Goal: Task Accomplishment & Management: Manage account settings

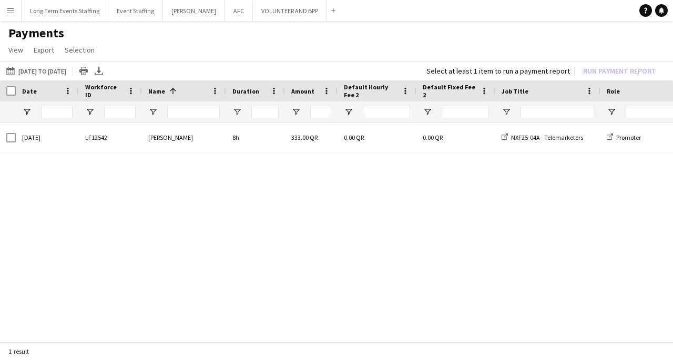
click at [9, 14] on app-icon "Menu" at bounding box center [10, 10] width 8 height 8
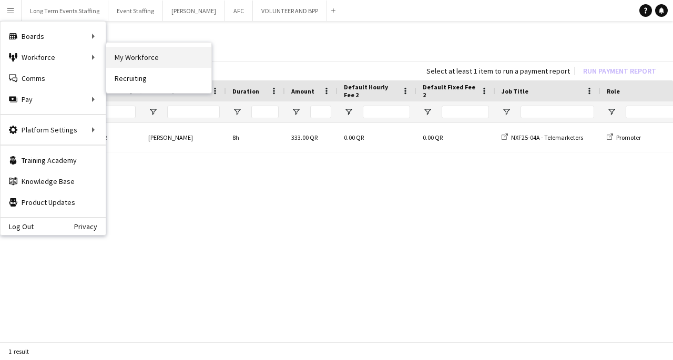
click at [140, 56] on link "My Workforce" at bounding box center [158, 57] width 105 height 21
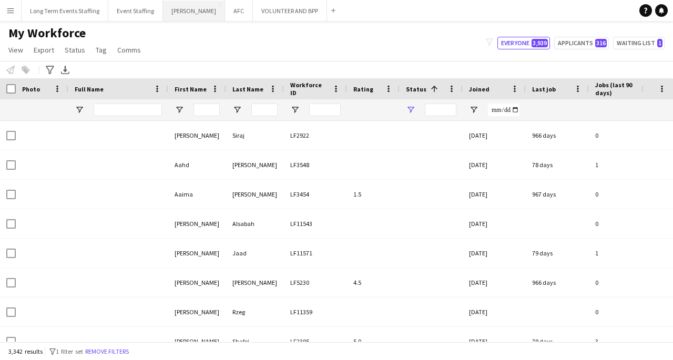
type input "**********"
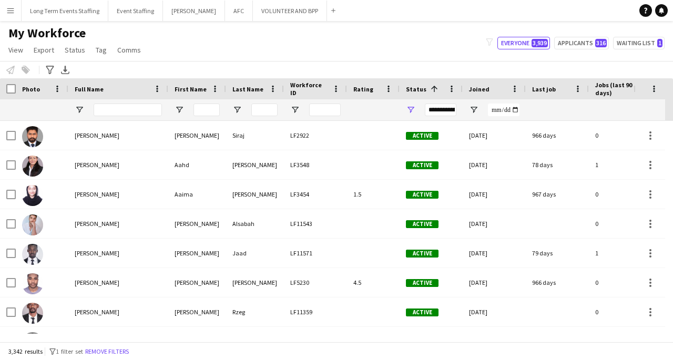
click at [5, 12] on button "Menu" at bounding box center [10, 10] width 21 height 21
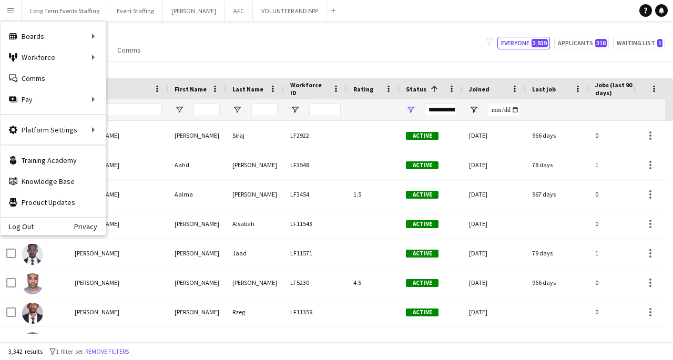
click at [0, 5] on button "Menu" at bounding box center [10, 10] width 21 height 21
click at [73, 104] on div "Pay Pay" at bounding box center [53, 99] width 105 height 21
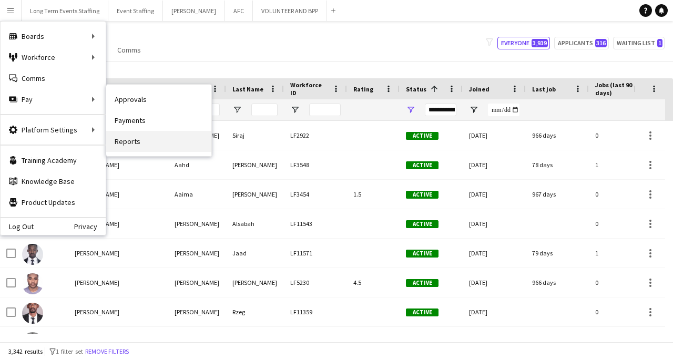
click at [153, 142] on link "Reports" at bounding box center [158, 141] width 105 height 21
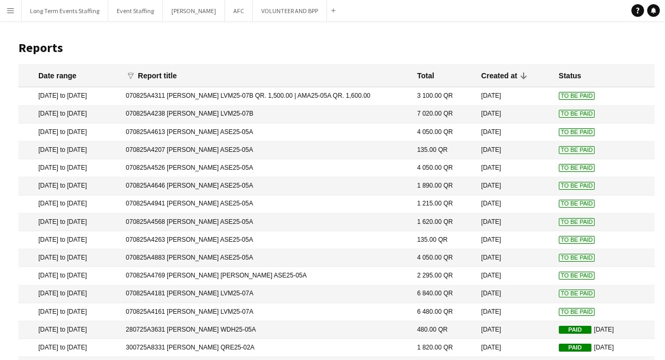
click at [205, 311] on mat-cell "070825A4161 [PERSON_NAME] LVM25-07A" at bounding box center [265, 312] width 291 height 18
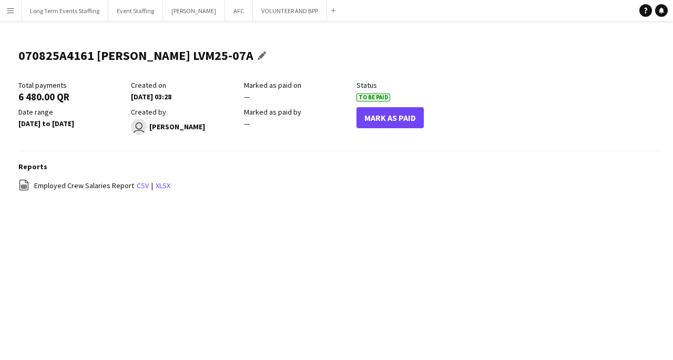
click at [58, 60] on h1 "070825A4161 [PERSON_NAME] LVM25-07A" at bounding box center [135, 56] width 235 height 16
copy h1 "070825A4161"
click at [411, 118] on button "Mark As Paid" at bounding box center [389, 117] width 67 height 21
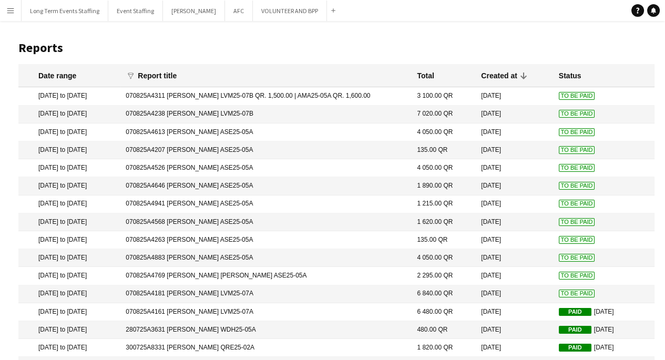
click at [566, 295] on span "To Be Paid" at bounding box center [577, 294] width 36 height 8
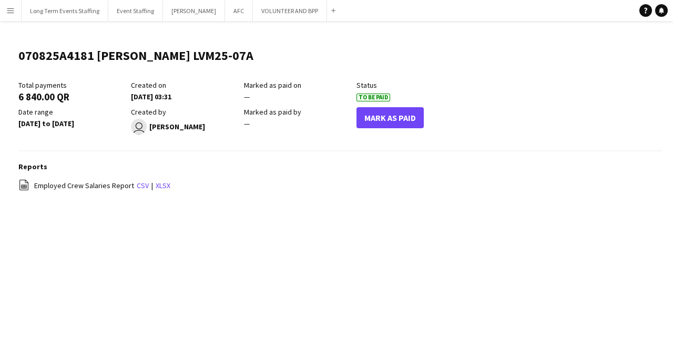
click at [402, 115] on button "Mark As Paid" at bounding box center [389, 117] width 67 height 21
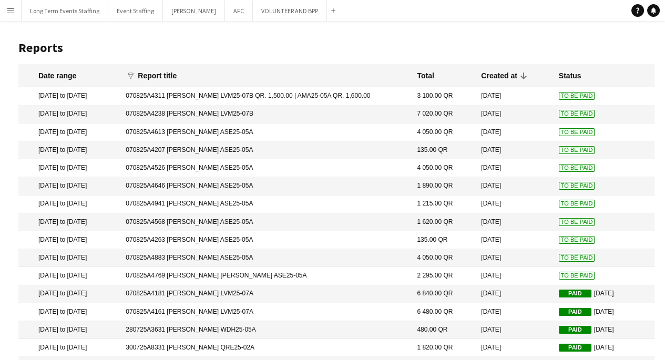
click at [568, 114] on span "To Be Paid" at bounding box center [577, 114] width 36 height 8
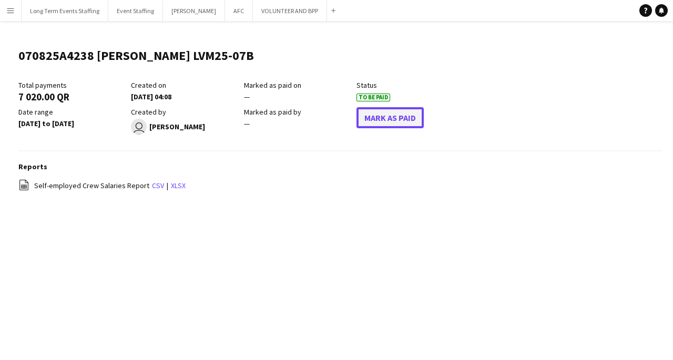
click at [395, 125] on button "Mark As Paid" at bounding box center [389, 117] width 67 height 21
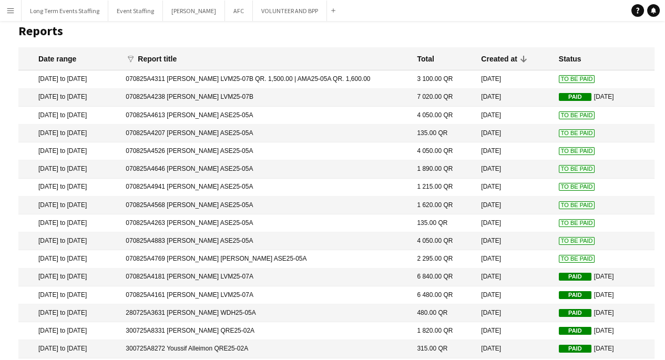
scroll to position [17, 0]
click at [570, 258] on span "To Be Paid" at bounding box center [577, 259] width 36 height 8
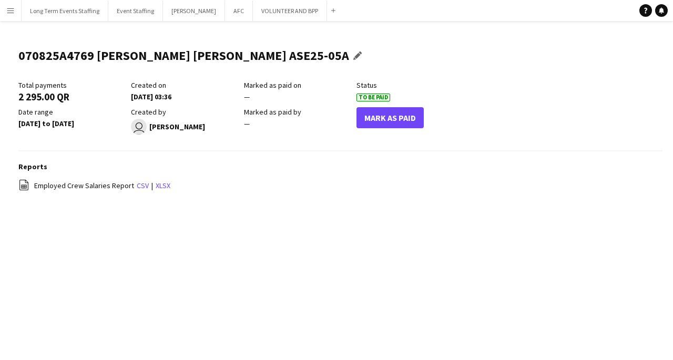
click at [61, 60] on h1 "070825A4769 [PERSON_NAME] [PERSON_NAME] ASE25-05A" at bounding box center [183, 56] width 331 height 16
copy h1 "070825A4769"
click at [61, 60] on h1 "070825A4769 [PERSON_NAME] [PERSON_NAME] ASE25-05A" at bounding box center [183, 56] width 331 height 16
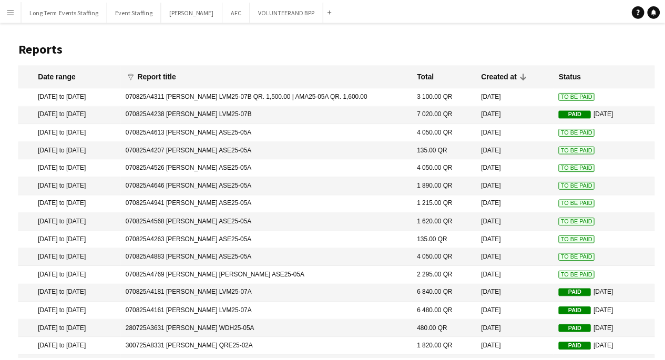
scroll to position [17, 0]
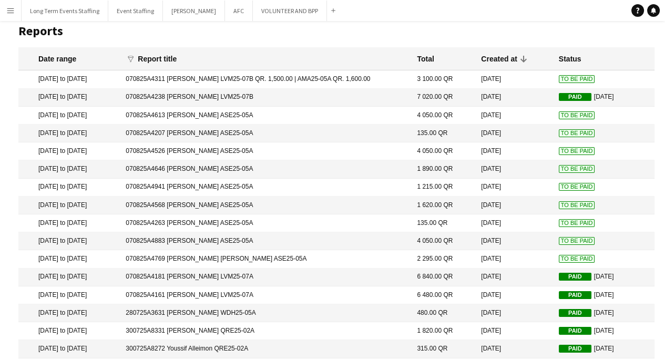
click at [567, 136] on span "To Be Paid" at bounding box center [577, 133] width 36 height 8
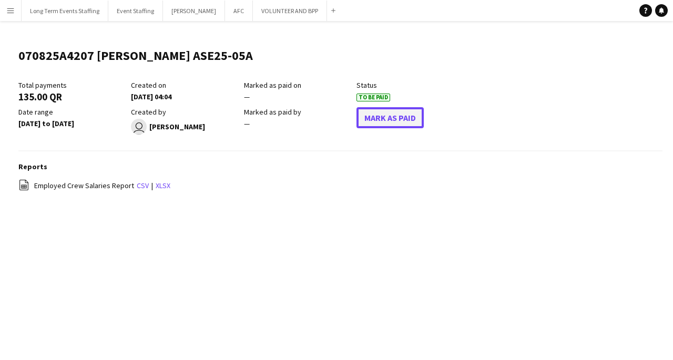
click at [406, 124] on button "Mark As Paid" at bounding box center [389, 117] width 67 height 21
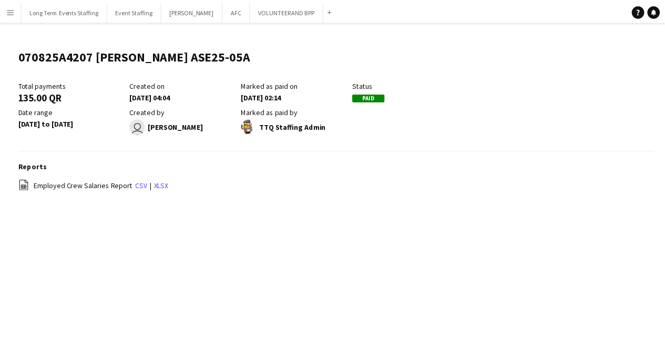
scroll to position [17, 0]
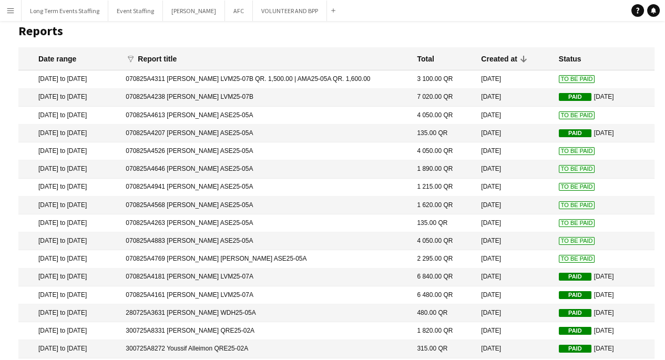
click at [567, 224] on span "To Be Paid" at bounding box center [577, 223] width 36 height 8
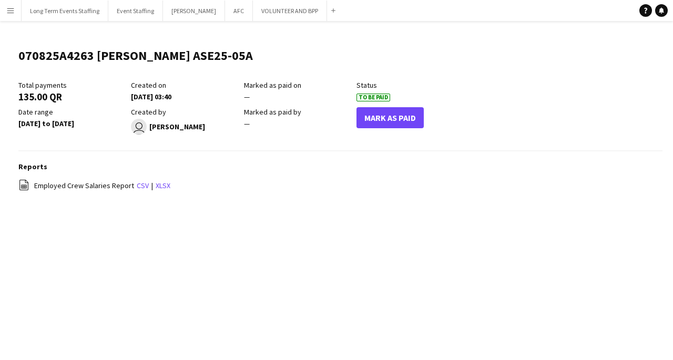
click at [408, 120] on button "Mark As Paid" at bounding box center [389, 117] width 67 height 21
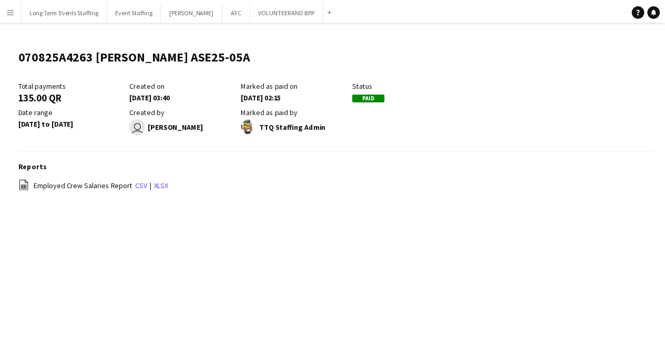
scroll to position [17, 0]
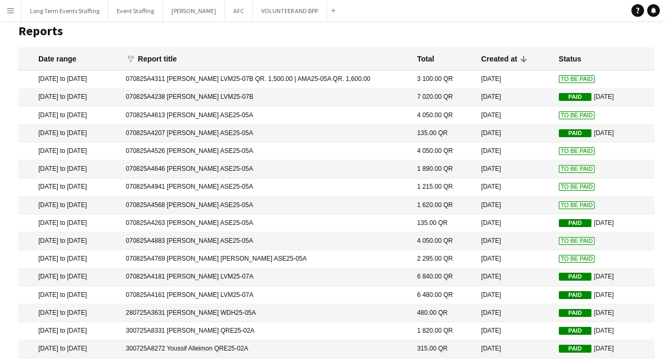
click at [564, 114] on span "To Be Paid" at bounding box center [577, 115] width 36 height 8
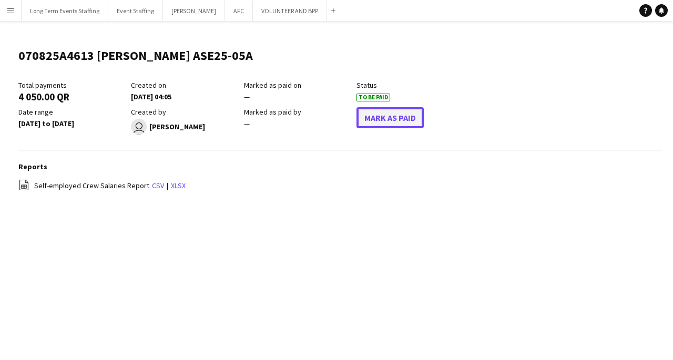
click at [399, 119] on button "Mark As Paid" at bounding box center [389, 117] width 67 height 21
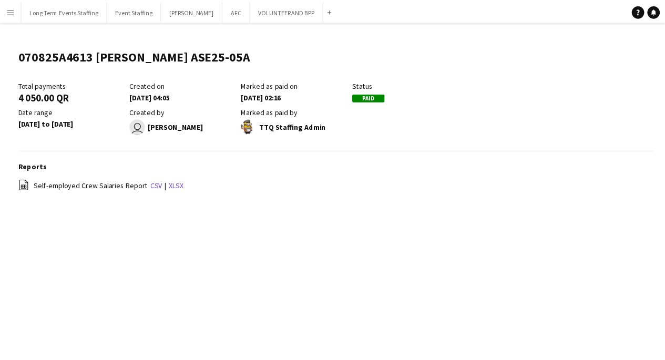
scroll to position [17, 0]
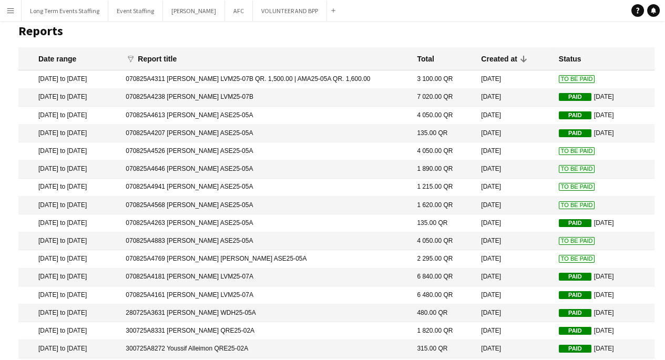
click at [566, 76] on span "To Be Paid" at bounding box center [577, 79] width 36 height 8
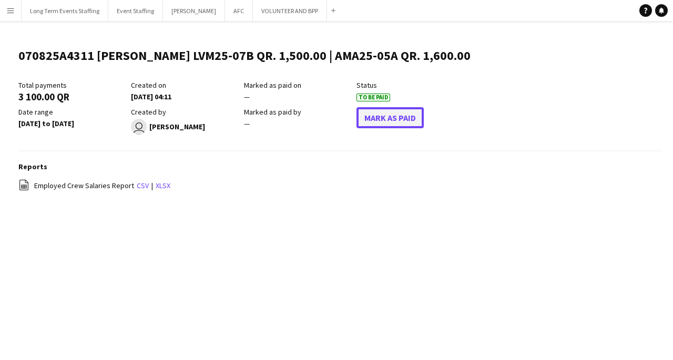
click at [394, 117] on button "Mark As Paid" at bounding box center [389, 117] width 67 height 21
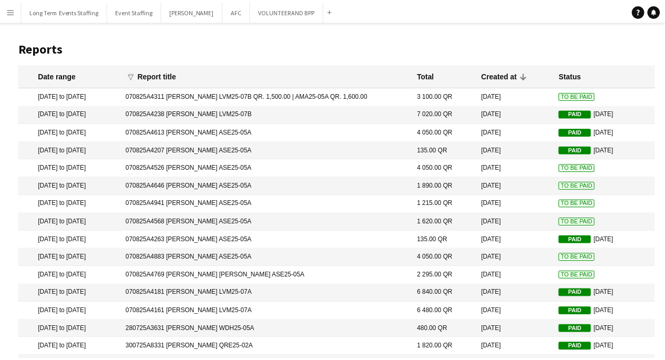
scroll to position [17, 0]
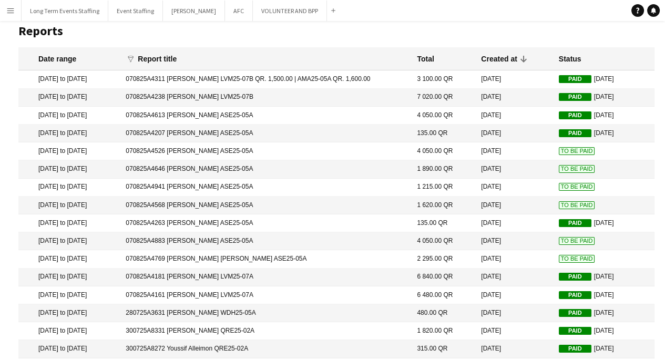
click at [563, 150] on span "To Be Paid" at bounding box center [577, 151] width 36 height 8
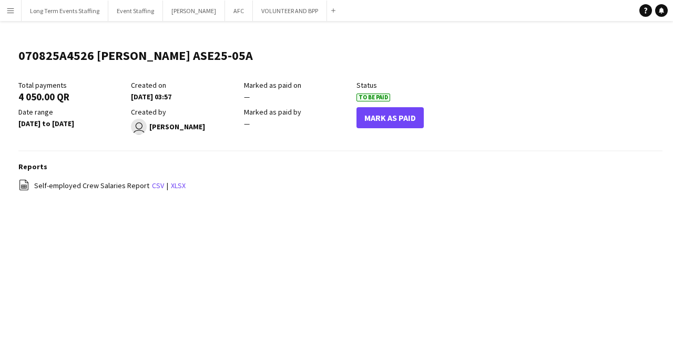
click at [402, 116] on button "Mark As Paid" at bounding box center [389, 117] width 67 height 21
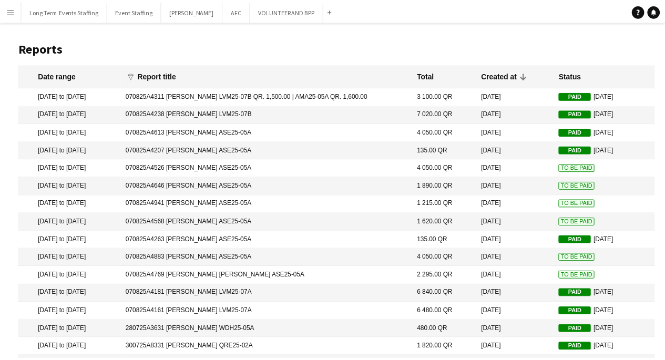
scroll to position [17, 0]
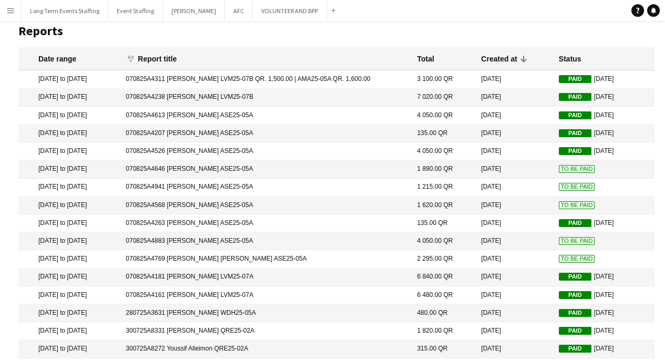
click at [574, 197] on mat-cell "To Be Paid" at bounding box center [603, 188] width 101 height 18
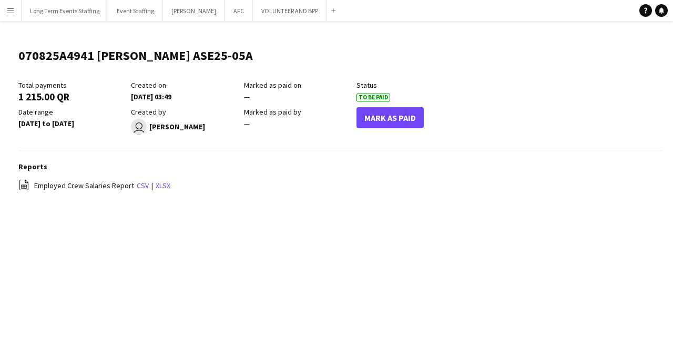
click at [404, 122] on button "Mark As Paid" at bounding box center [389, 117] width 67 height 21
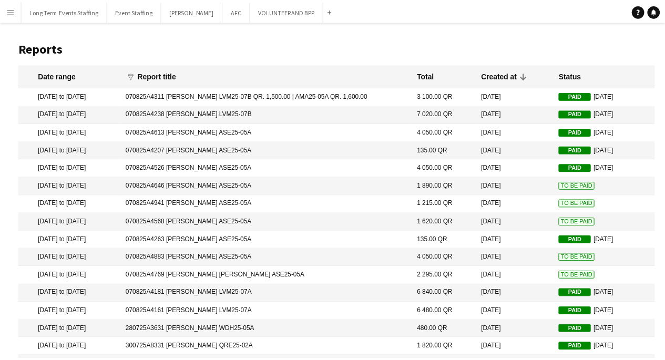
scroll to position [17, 0]
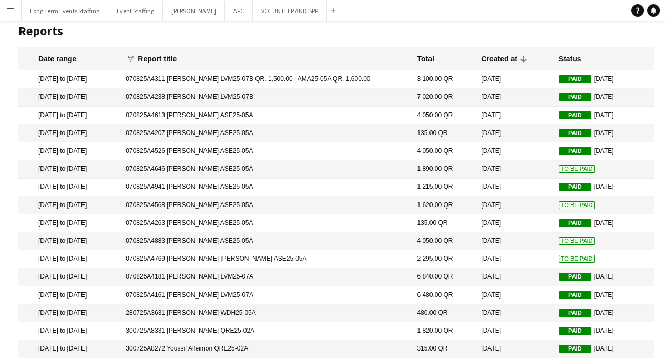
click at [564, 205] on span "To Be Paid" at bounding box center [577, 205] width 36 height 8
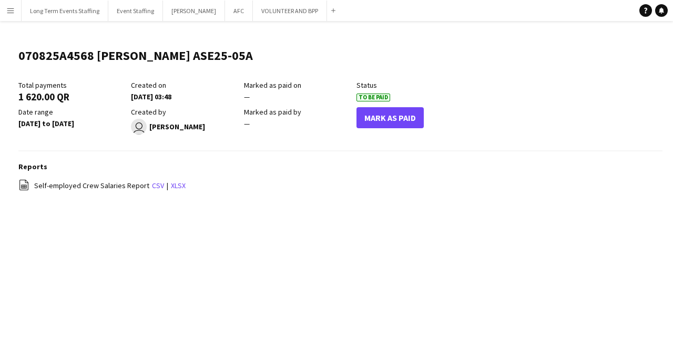
click at [410, 125] on button "Mark As Paid" at bounding box center [389, 117] width 67 height 21
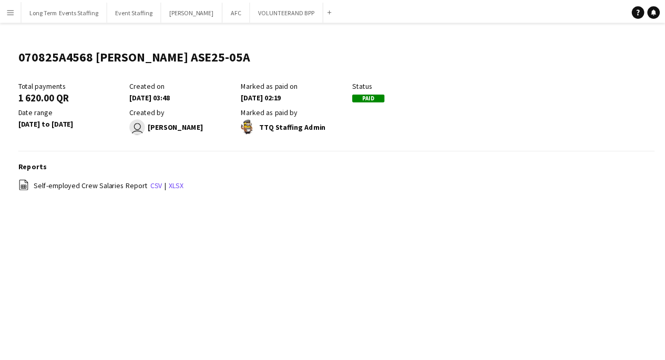
scroll to position [17, 0]
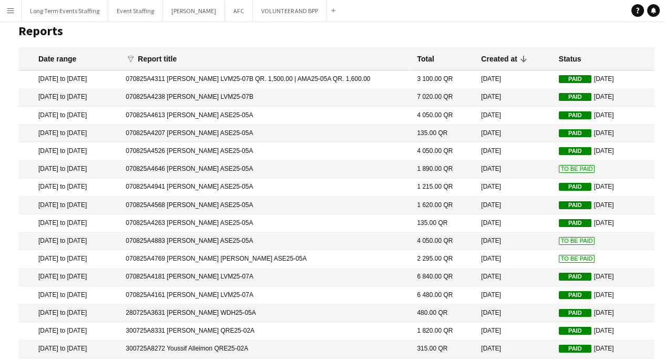
click at [568, 168] on span "To Be Paid" at bounding box center [577, 169] width 36 height 8
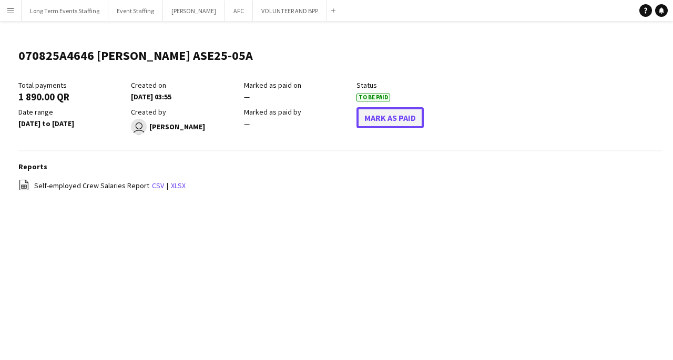
click at [404, 117] on button "Mark As Paid" at bounding box center [389, 117] width 67 height 21
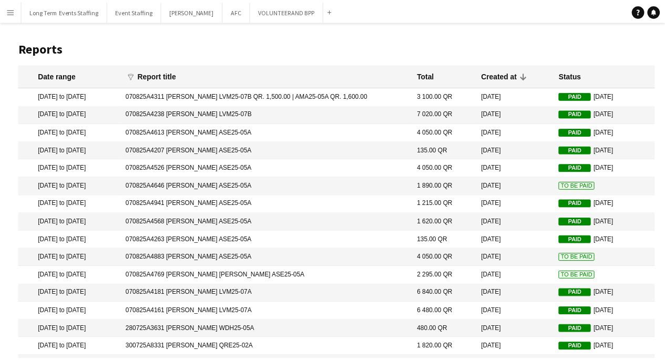
scroll to position [17, 0]
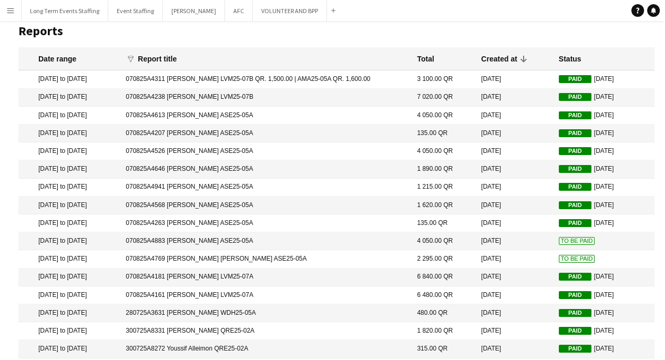
click at [572, 241] on span "To Be Paid" at bounding box center [577, 241] width 36 height 8
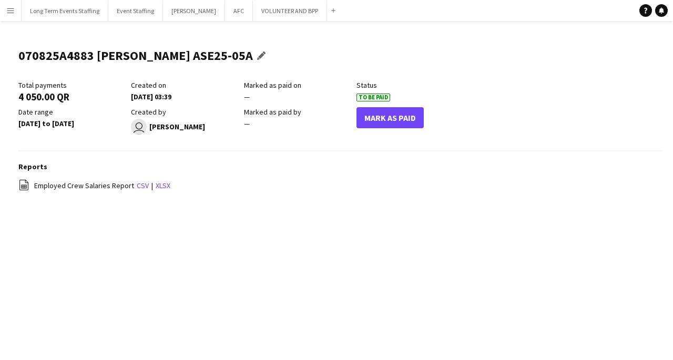
click at [56, 55] on h1 "070825A4883 [PERSON_NAME] ASE25-05A" at bounding box center [135, 56] width 234 height 16
copy h1 "070825A4883"
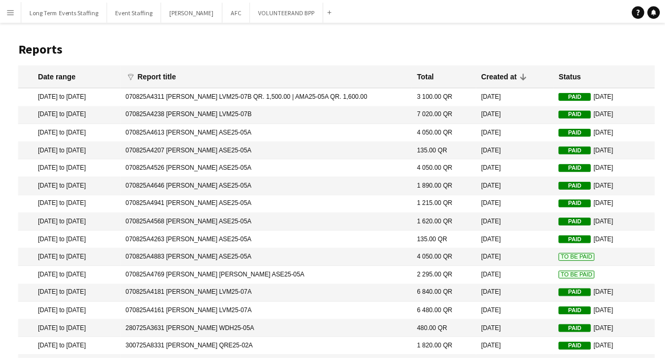
scroll to position [17, 0]
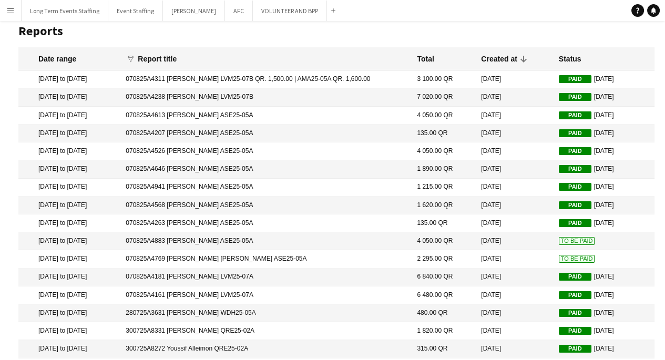
click at [571, 263] on span "To Be Paid" at bounding box center [577, 259] width 36 height 8
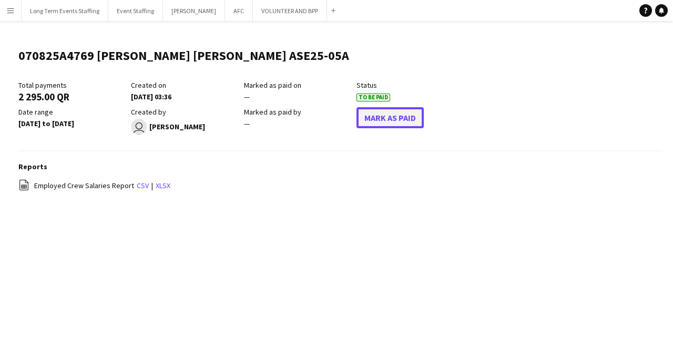
click at [403, 118] on button "Mark As Paid" at bounding box center [389, 117] width 67 height 21
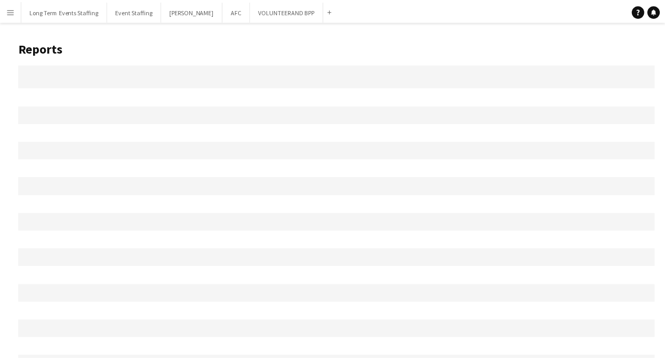
scroll to position [17, 0]
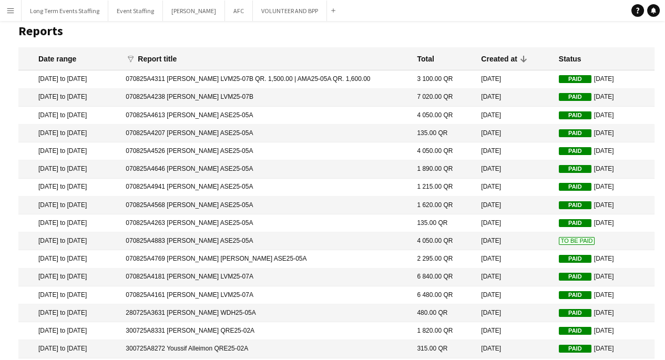
click at [567, 240] on span "To Be Paid" at bounding box center [577, 241] width 36 height 8
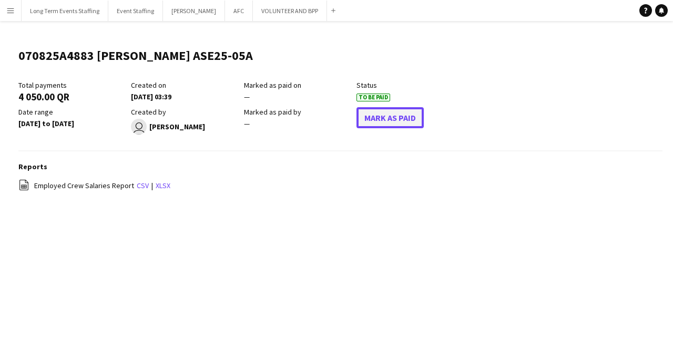
click at [403, 118] on button "Mark As Paid" at bounding box center [389, 117] width 67 height 21
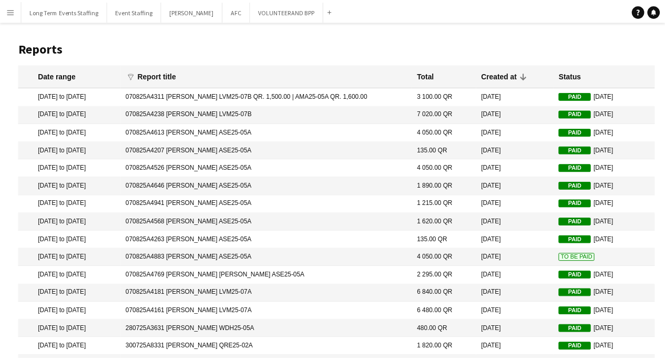
scroll to position [17, 0]
